Goal: Task Accomplishment & Management: Use online tool/utility

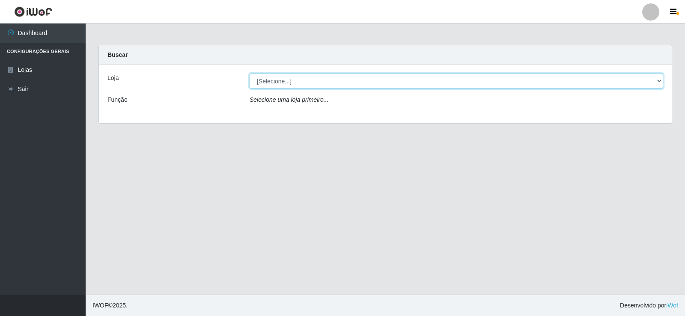
click at [657, 78] on select "[Selecione...] Rede Compras Supermercados - LOJA 2" at bounding box center [457, 81] width 414 height 15
select select "161"
click at [250, 74] on select "[Selecione...] Rede Compras Supermercados - LOJA 2" at bounding box center [457, 81] width 414 height 15
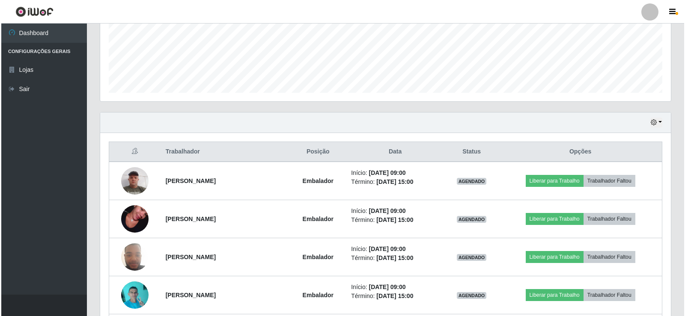
scroll to position [214, 0]
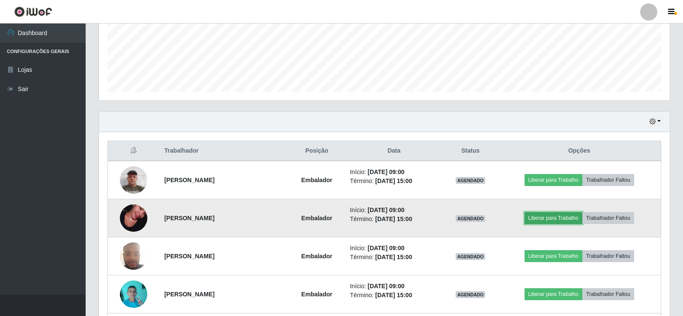
click at [560, 218] on button "Liberar para Trabalho" at bounding box center [553, 218] width 58 height 12
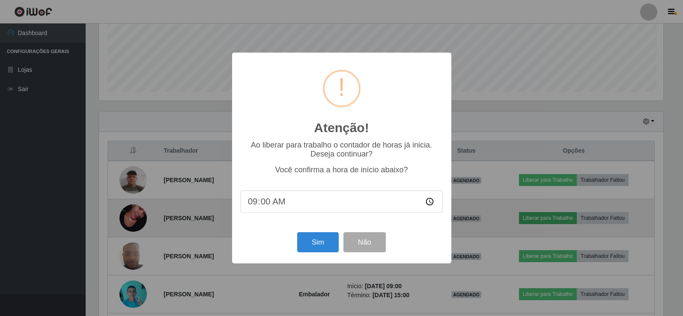
scroll to position [178, 566]
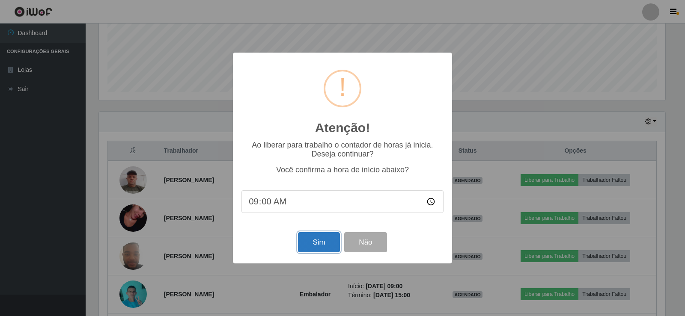
click at [306, 243] on button "Sim" at bounding box center [319, 242] width 42 height 20
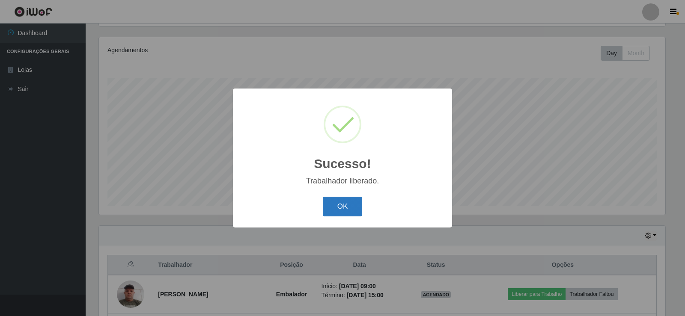
click at [324, 208] on button "OK" at bounding box center [343, 207] width 40 height 20
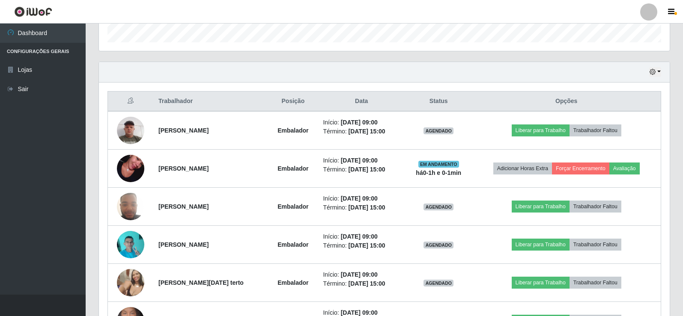
scroll to position [314, 0]
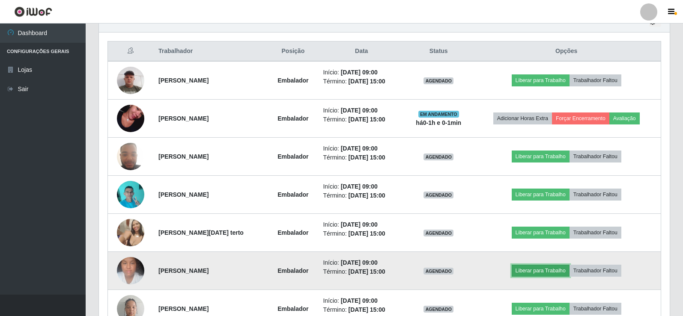
click at [539, 267] on button "Liberar para Trabalho" at bounding box center [541, 271] width 58 height 12
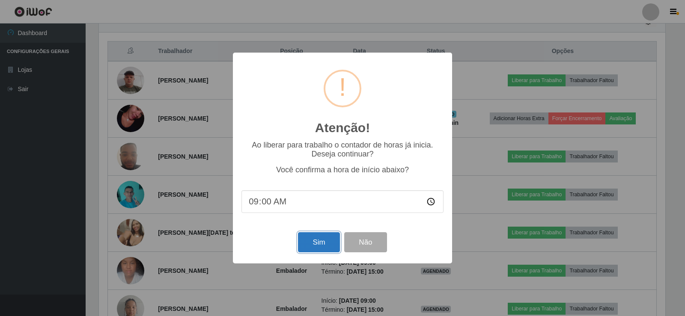
click at [324, 239] on button "Sim" at bounding box center [319, 242] width 42 height 20
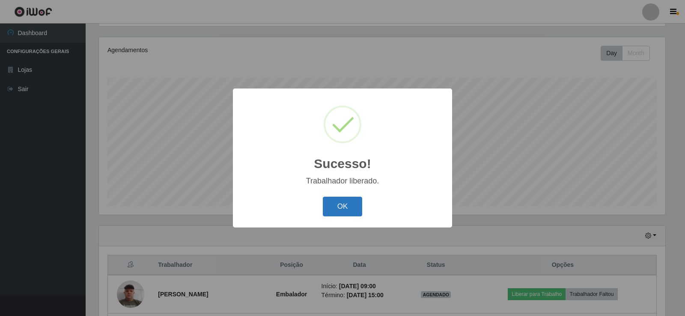
click at [337, 208] on button "OK" at bounding box center [343, 207] width 40 height 20
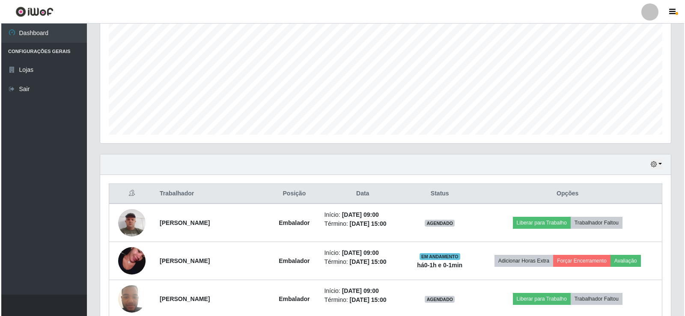
scroll to position [228, 0]
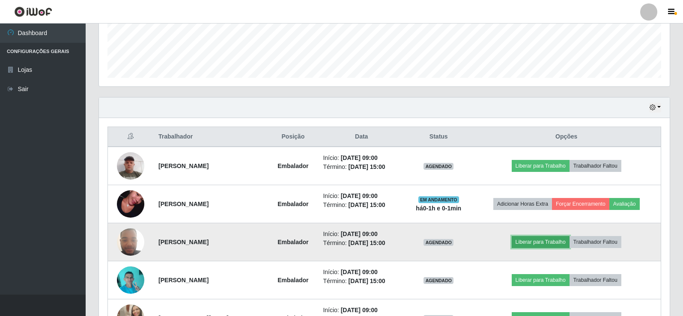
click at [539, 241] on button "Liberar para Trabalho" at bounding box center [541, 242] width 58 height 12
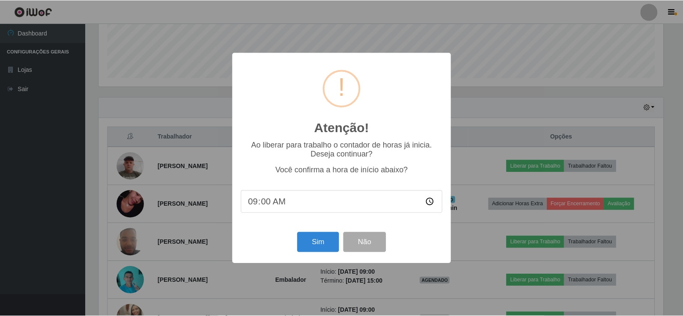
scroll to position [178, 566]
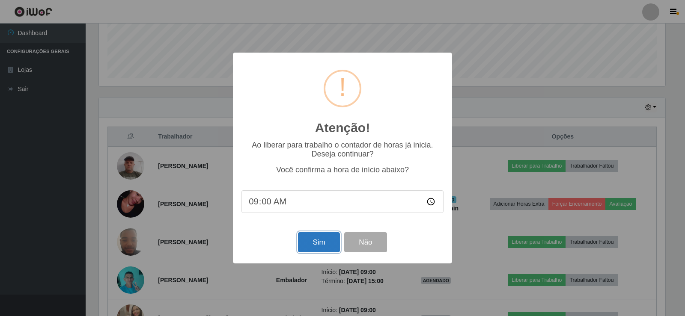
click at [307, 244] on button "Sim" at bounding box center [319, 242] width 42 height 20
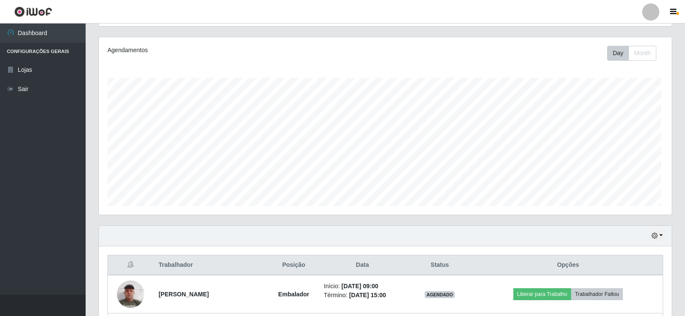
scroll to position [0, 0]
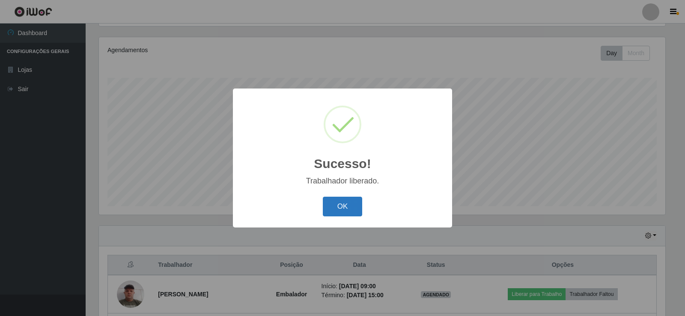
click at [345, 209] on button "OK" at bounding box center [343, 207] width 40 height 20
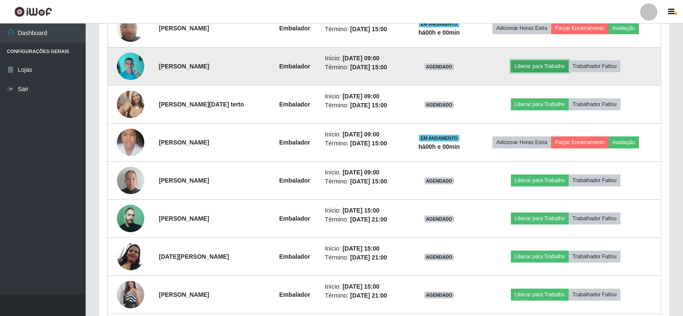
click at [535, 67] on button "Liberar para Trabalho" at bounding box center [540, 66] width 58 height 12
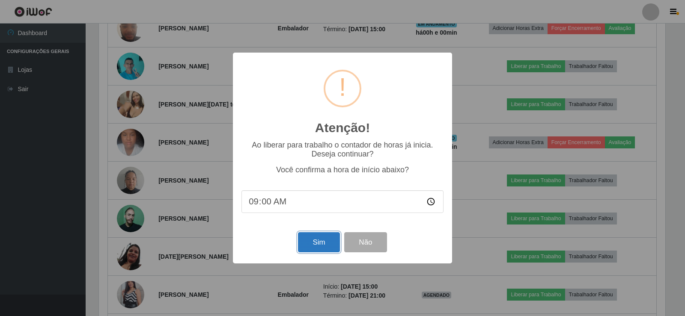
click at [318, 238] on button "Sim" at bounding box center [319, 242] width 42 height 20
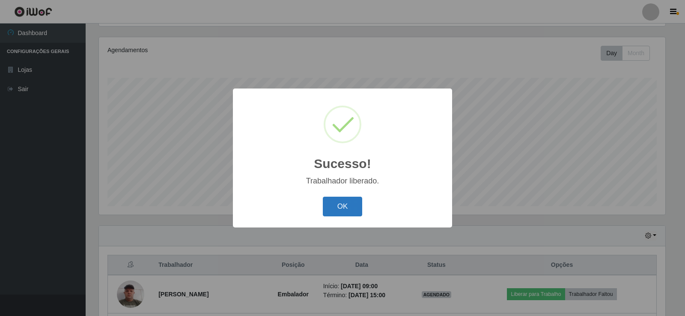
click at [345, 205] on button "OK" at bounding box center [343, 207] width 40 height 20
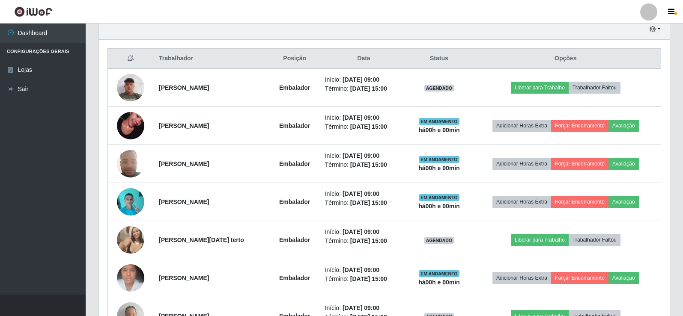
scroll to position [314, 0]
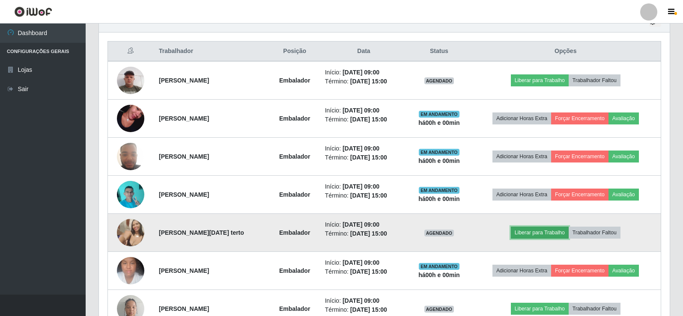
click at [536, 231] on button "Liberar para Trabalho" at bounding box center [540, 233] width 58 height 12
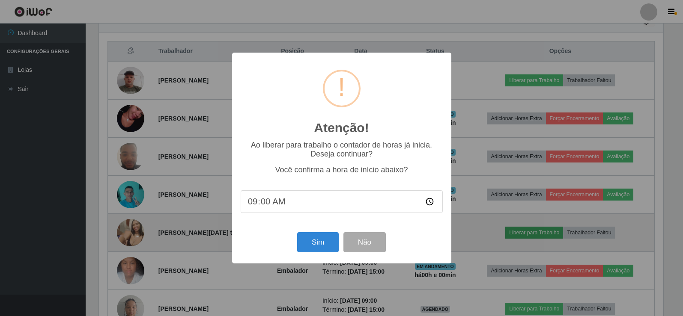
scroll to position [178, 566]
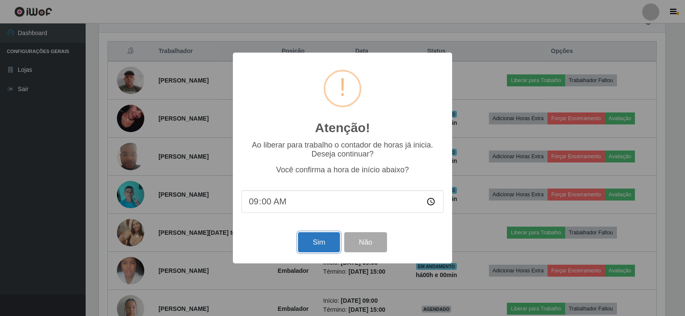
click at [313, 247] on button "Sim" at bounding box center [319, 242] width 42 height 20
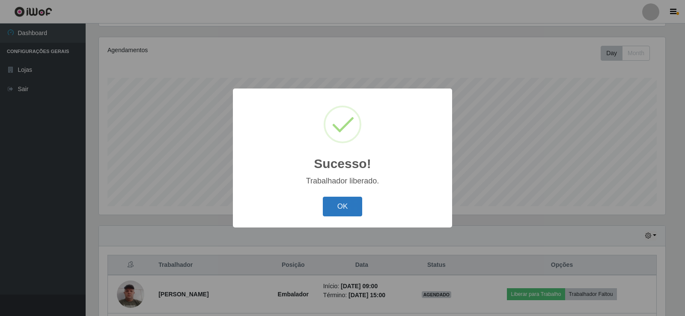
click at [347, 206] on button "OK" at bounding box center [343, 207] width 40 height 20
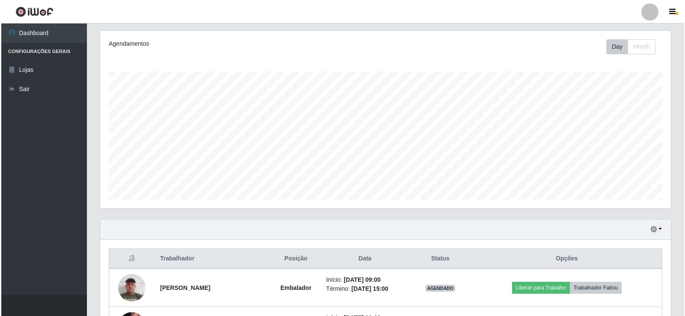
scroll to position [271, 0]
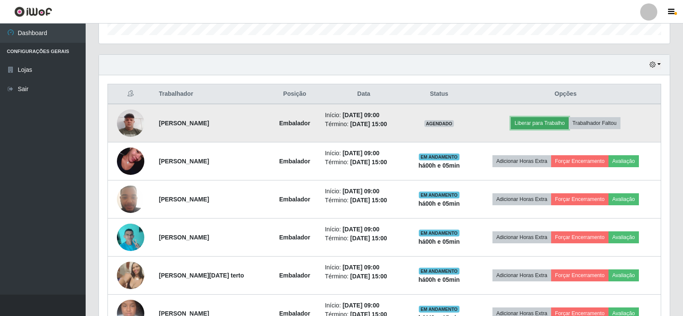
click at [540, 125] on button "Liberar para Trabalho" at bounding box center [540, 123] width 58 height 12
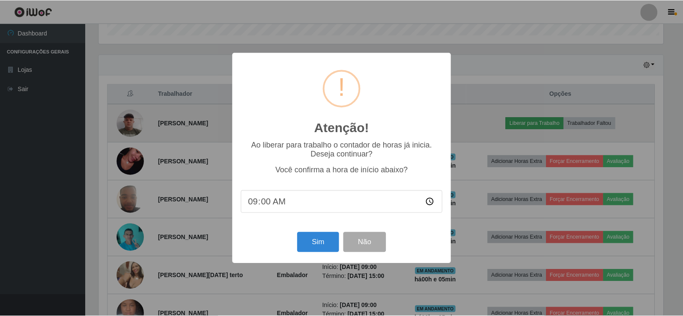
scroll to position [178, 566]
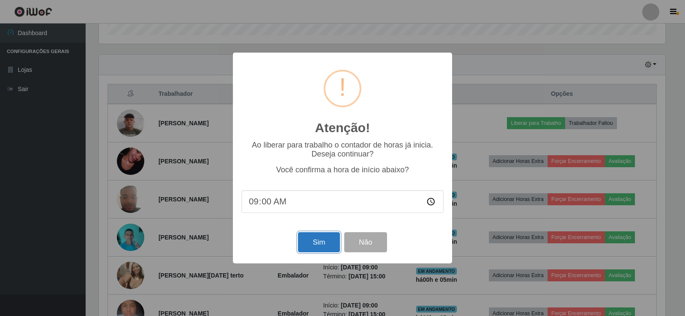
click at [310, 245] on button "Sim" at bounding box center [319, 242] width 42 height 20
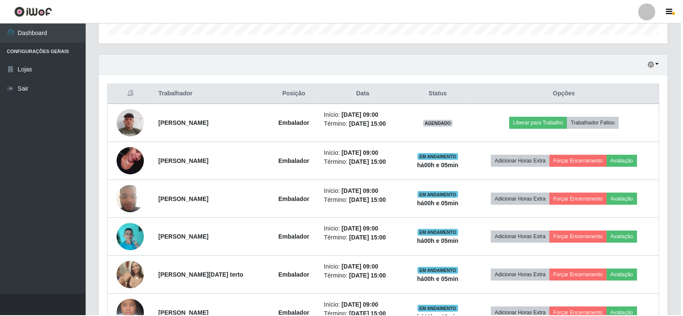
scroll to position [100, 0]
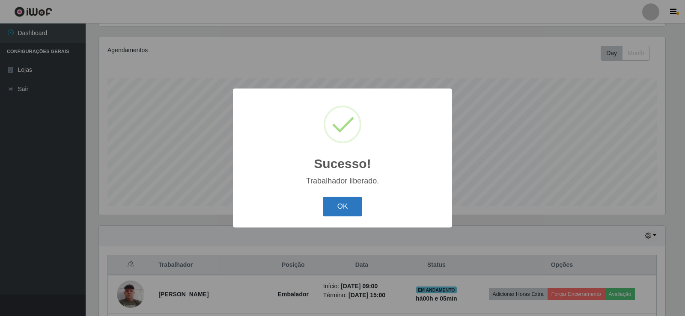
click at [345, 204] on button "OK" at bounding box center [343, 207] width 40 height 20
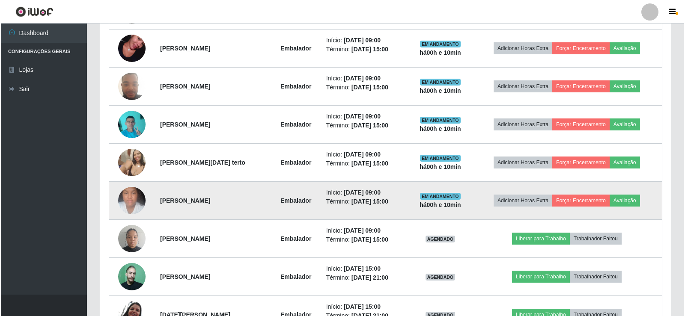
scroll to position [399, 0]
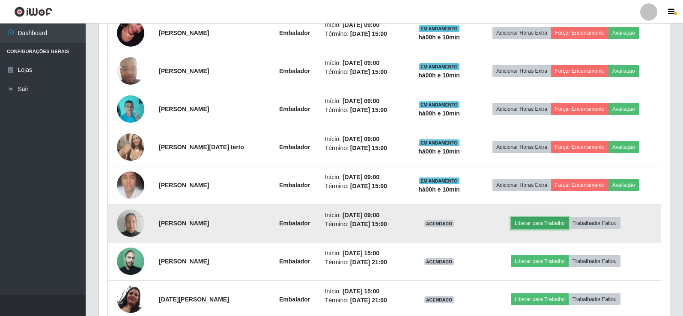
click at [545, 223] on button "Liberar para Trabalho" at bounding box center [540, 223] width 58 height 12
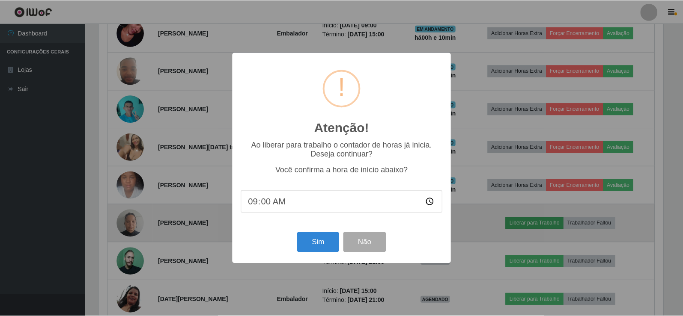
scroll to position [178, 566]
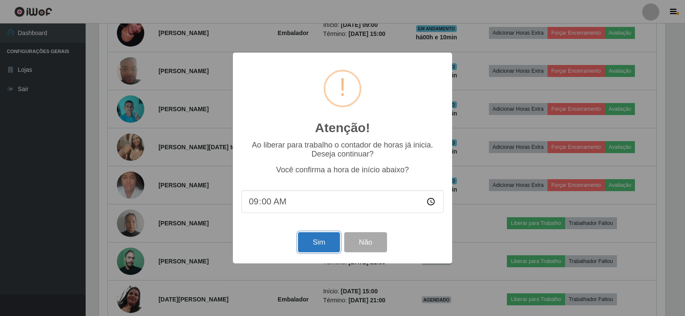
click at [322, 238] on button "Sim" at bounding box center [319, 242] width 42 height 20
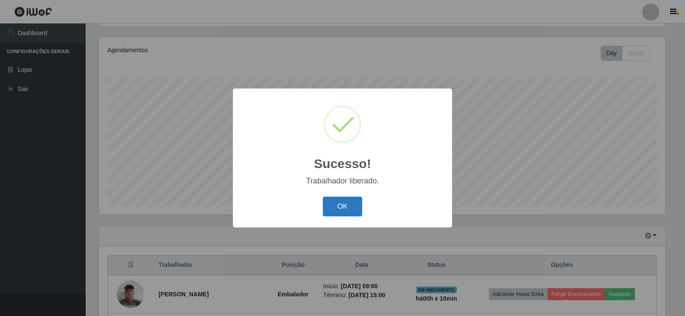
click at [334, 200] on button "OK" at bounding box center [343, 207] width 40 height 20
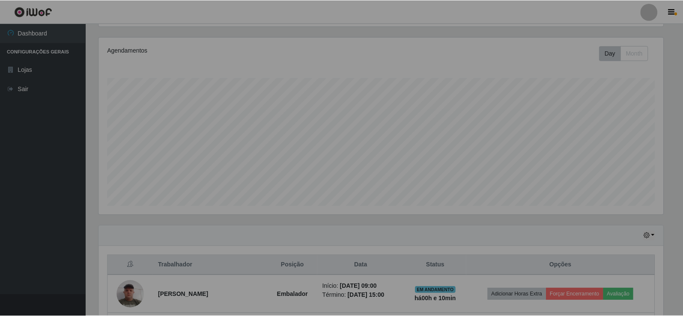
scroll to position [178, 571]
